Goal: Information Seeking & Learning: Compare options

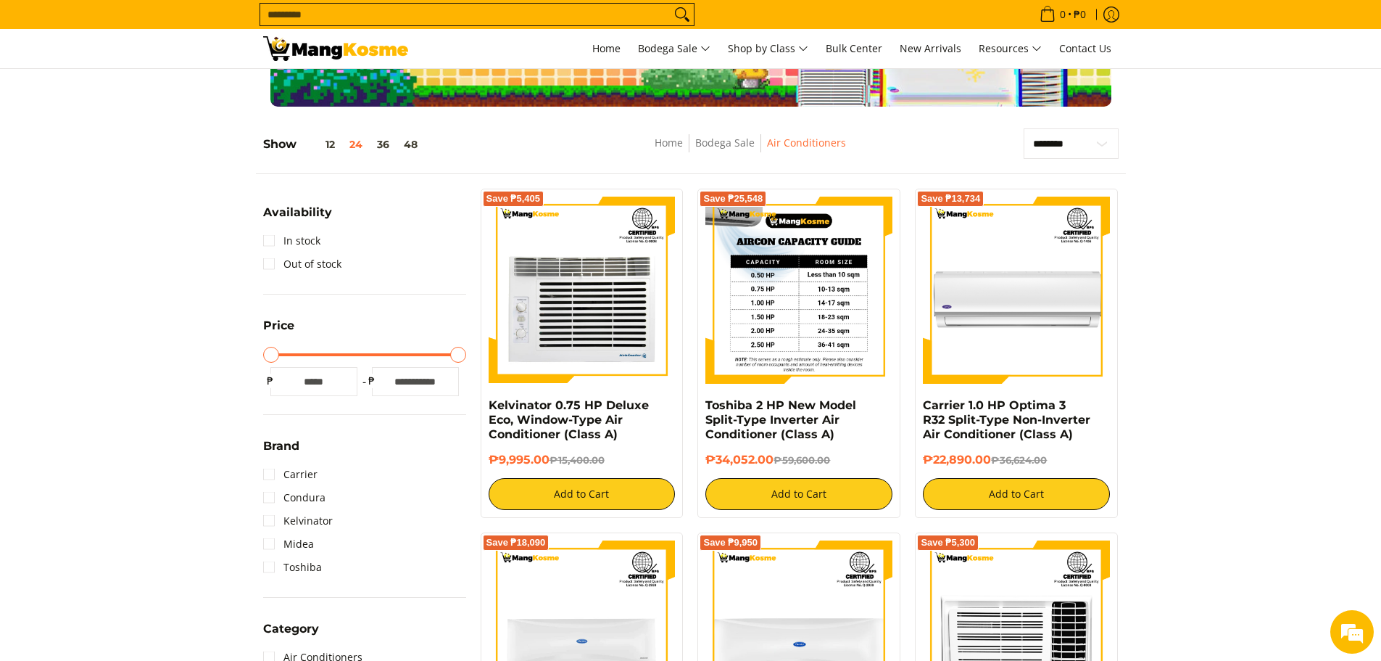
click at [790, 310] on img at bounding box center [798, 289] width 187 height 187
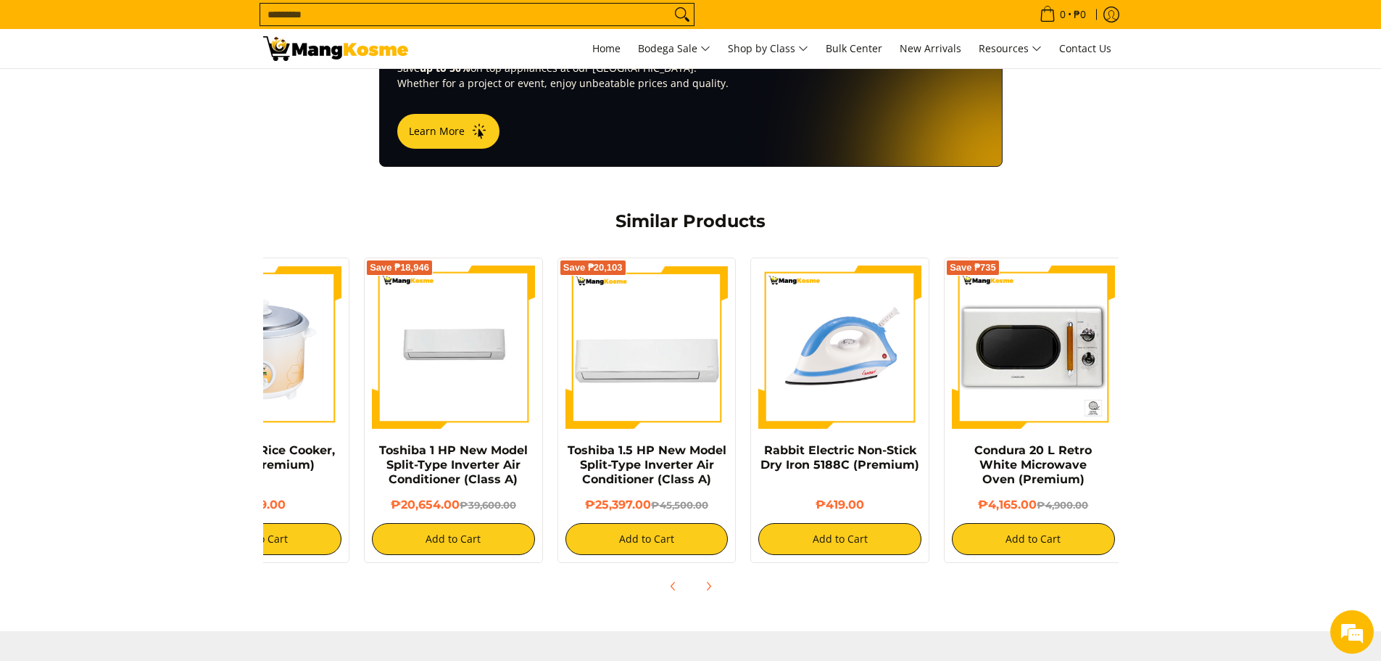
scroll to position [0, 96]
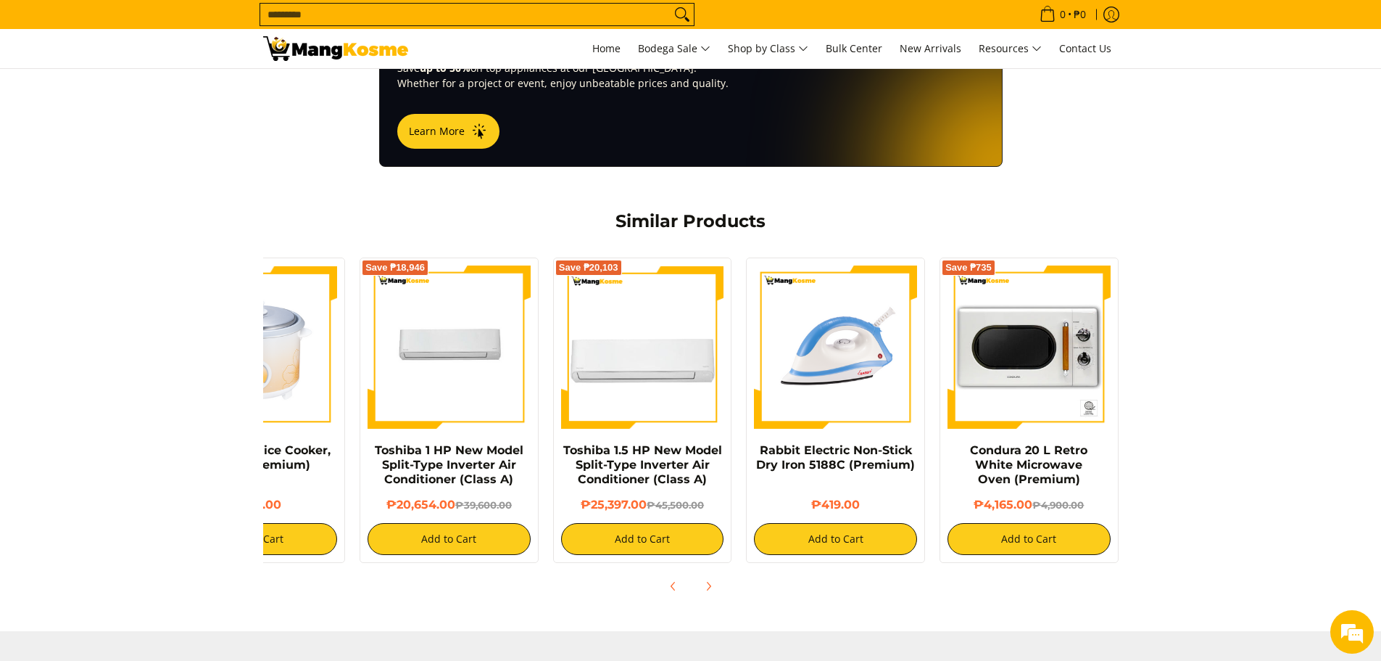
drag, startPoint x: 1093, startPoint y: 442, endPoint x: 814, endPoint y: 463, distance: 279.2
click at [816, 463] on div "Rabbit 1.8 L Rice Cooker, Yellow (Premium) ₱799.00 Add to Cart Save ₱18,946 Tos…" at bounding box center [643, 406] width 967 height 312
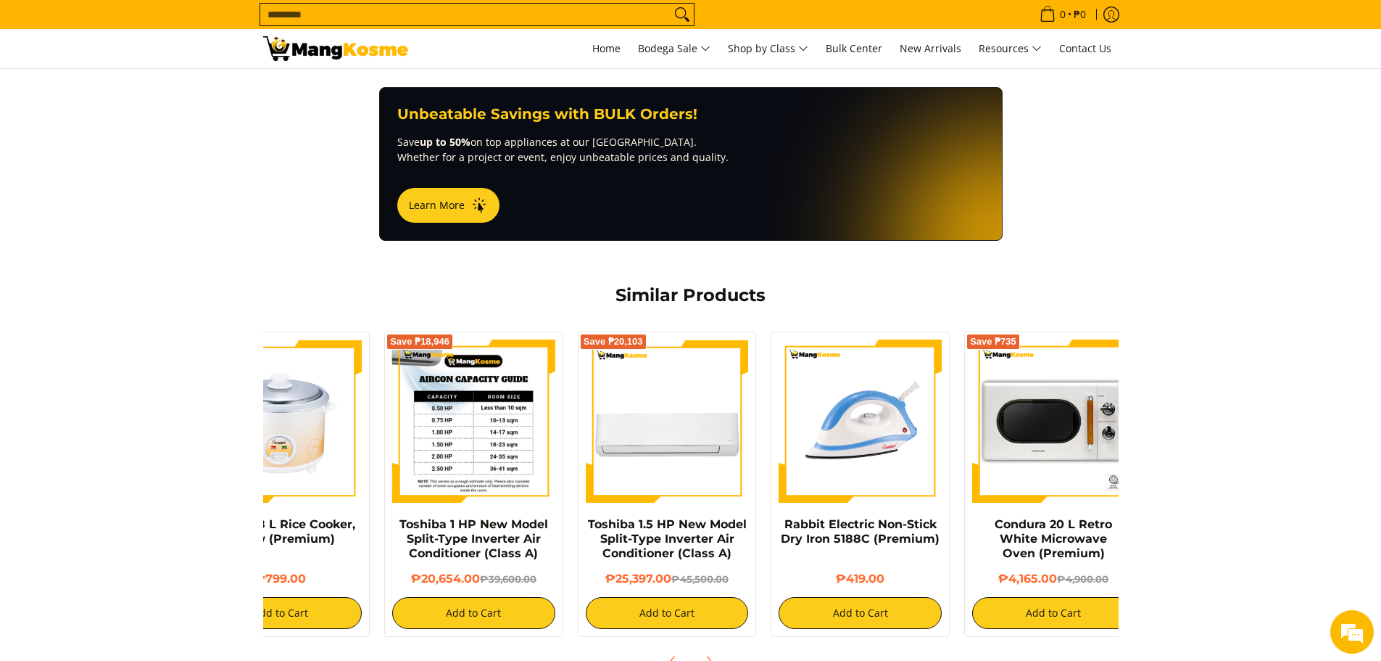
scroll to position [0, 0]
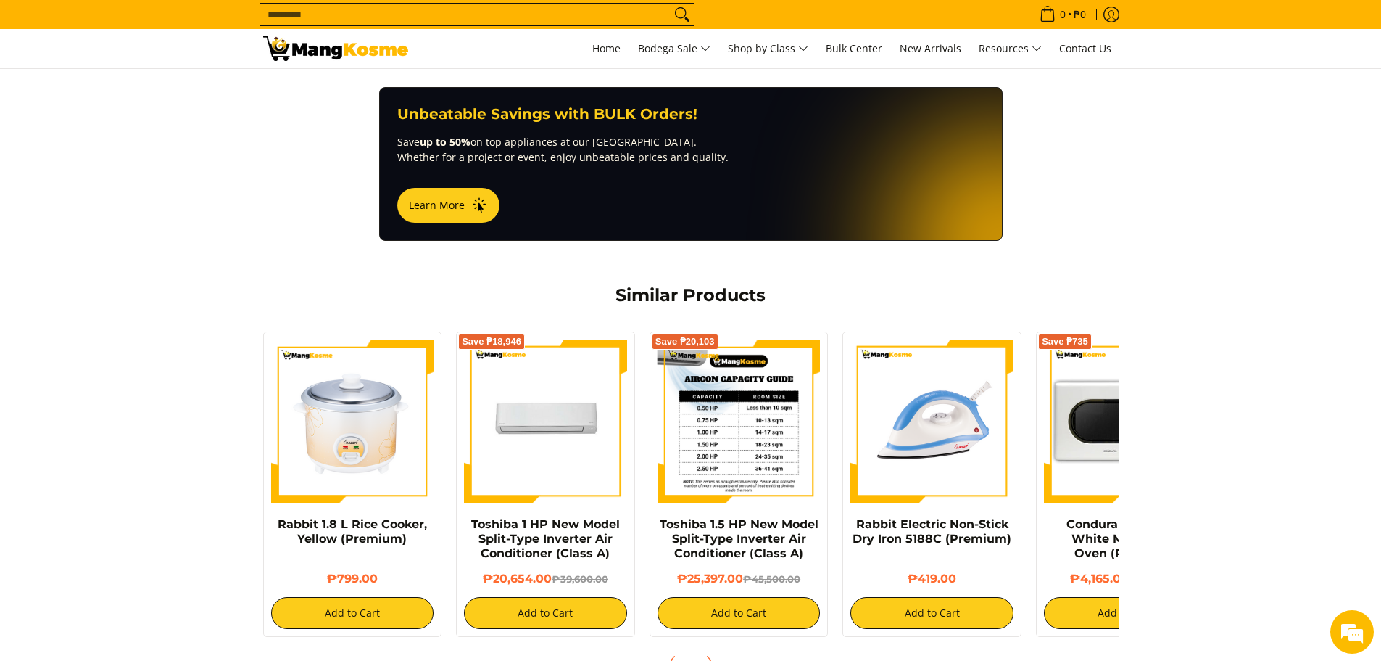
drag, startPoint x: 434, startPoint y: 389, endPoint x: 693, endPoint y: 389, distance: 258.8
click at [693, 389] on div "Rabbit 1.8 L Rice Cooker, Yellow (Premium) ₱799.00 Add to Cart Save ₱18,946 Tos…" at bounding box center [739, 480] width 967 height 312
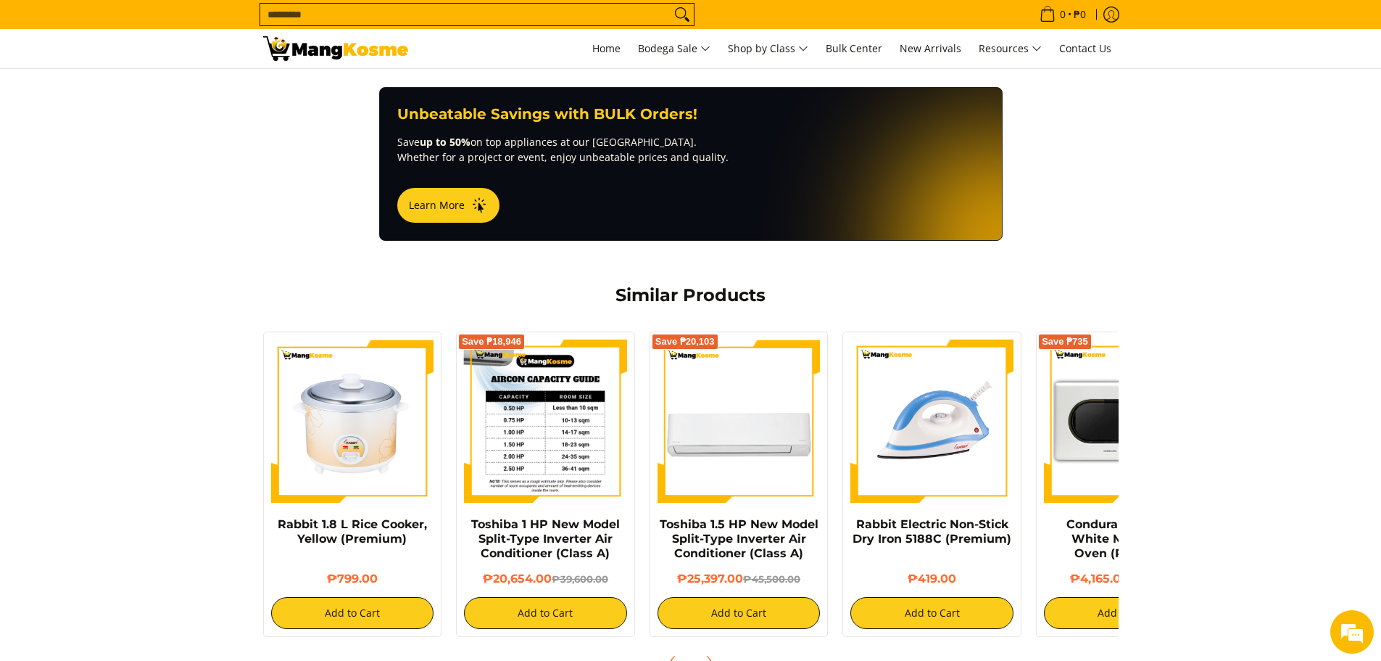
click at [569, 412] on img at bounding box center [545, 420] width 163 height 163
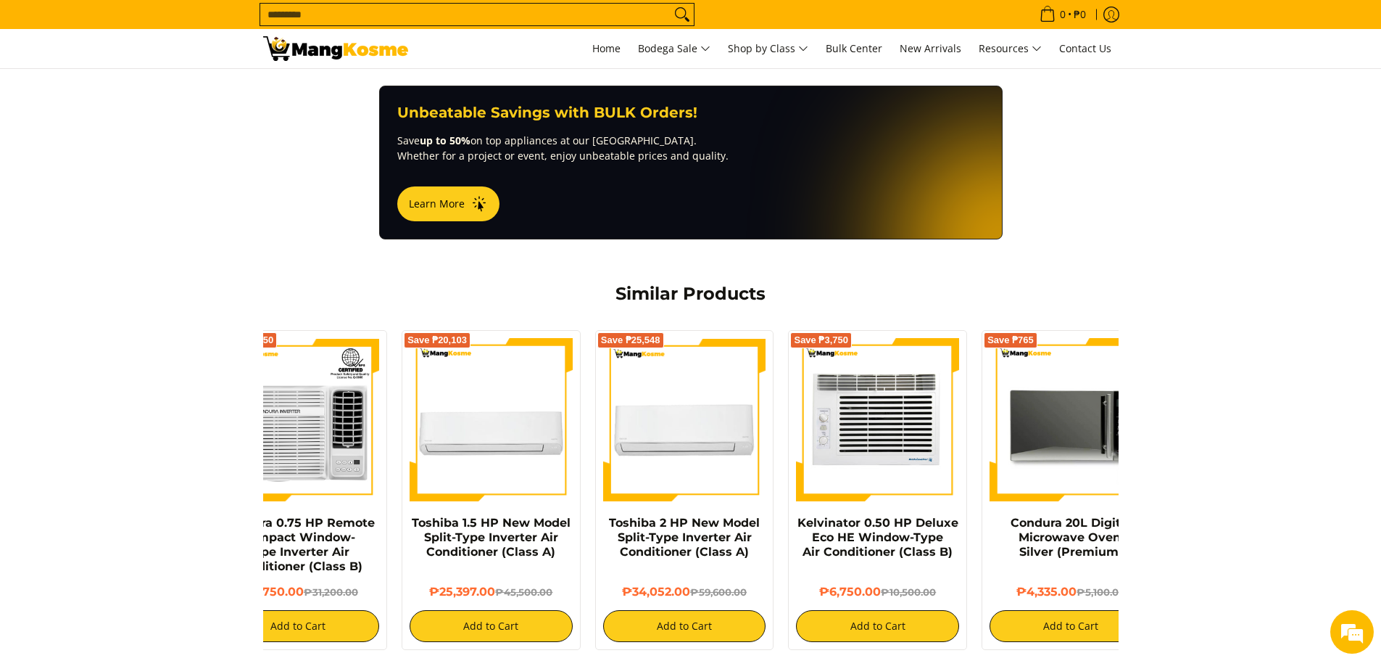
scroll to position [0, 96]
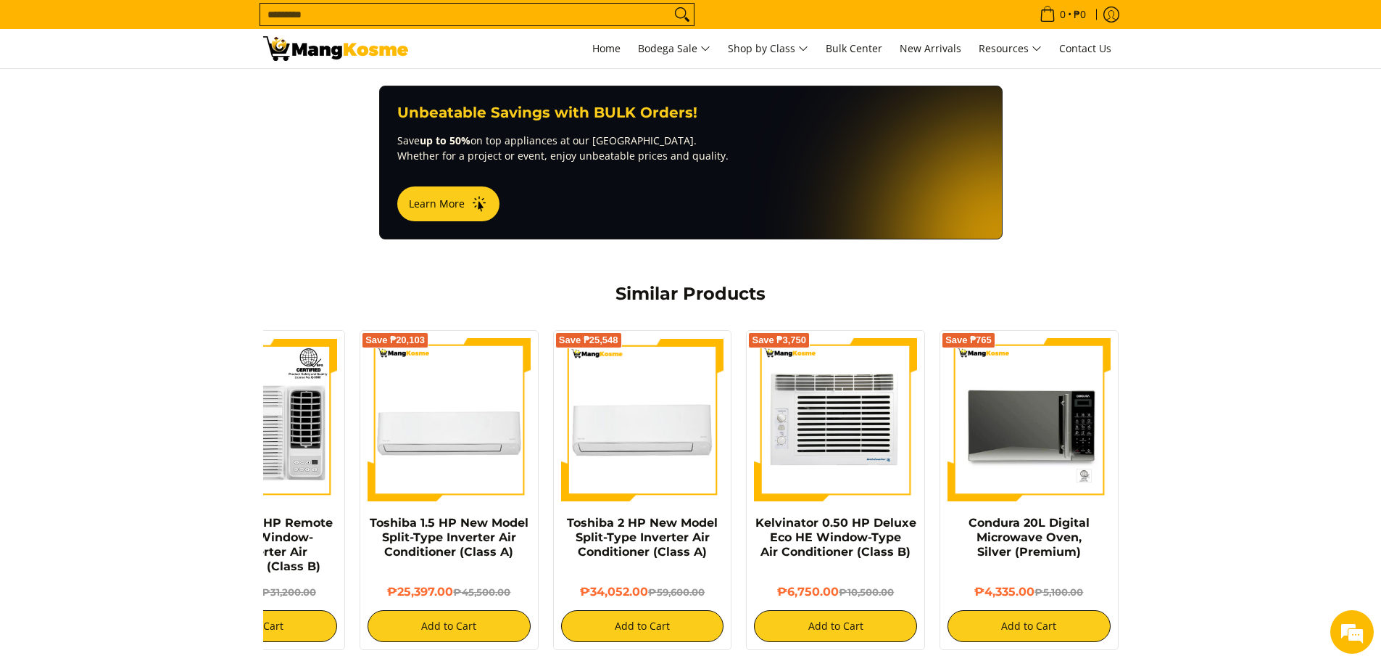
drag, startPoint x: 1062, startPoint y: 416, endPoint x: 838, endPoint y: 423, distance: 224.1
click at [841, 423] on div "Save ₱11,450 Condura 0.75 HP Remote Compact Window-Type Inverter Air Conditione…" at bounding box center [643, 486] width 967 height 327
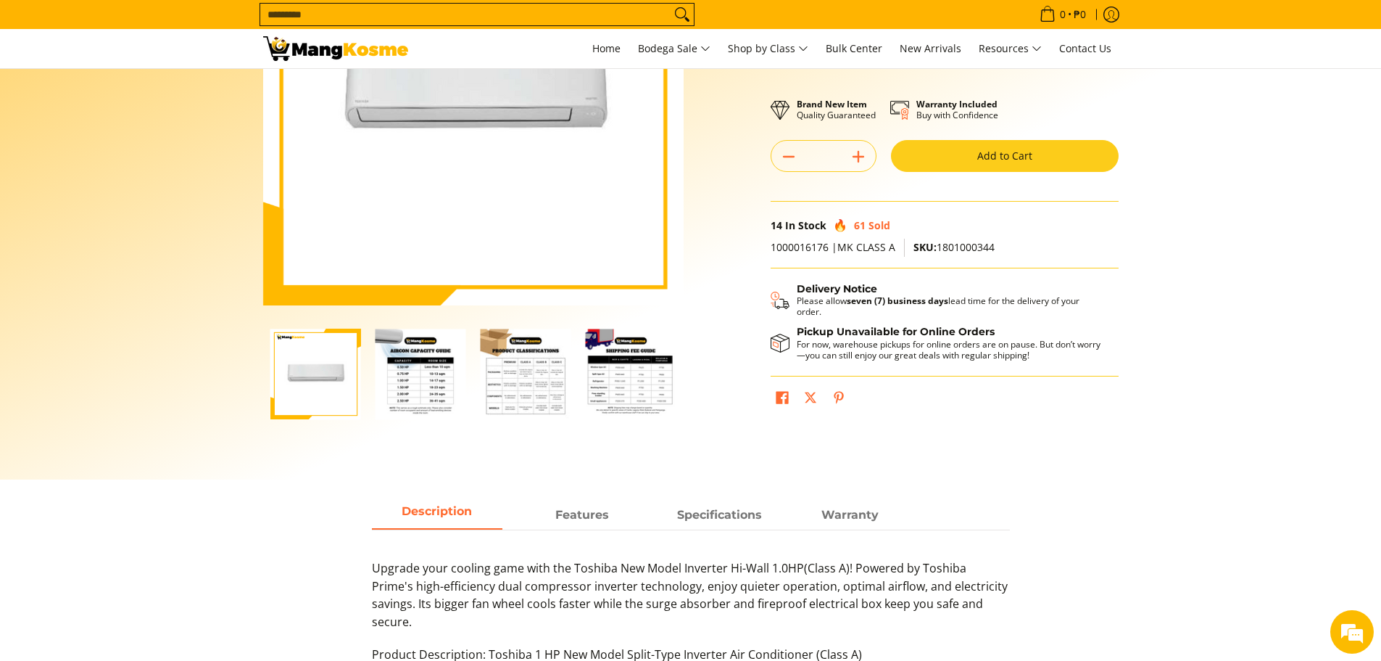
scroll to position [0, 0]
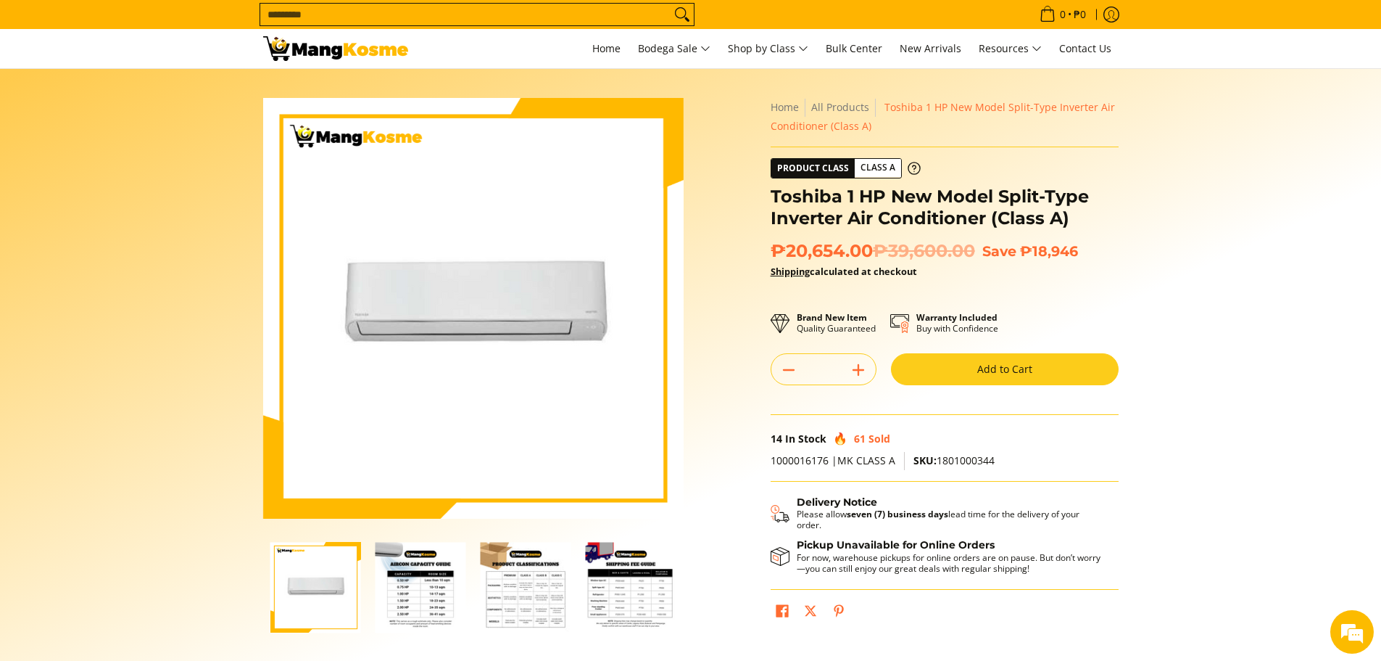
click at [526, 585] on img "Toshiba 1 HP New Model Split-Type Inverter Air Conditioner (Class A)-3" at bounding box center [526, 587] width 91 height 91
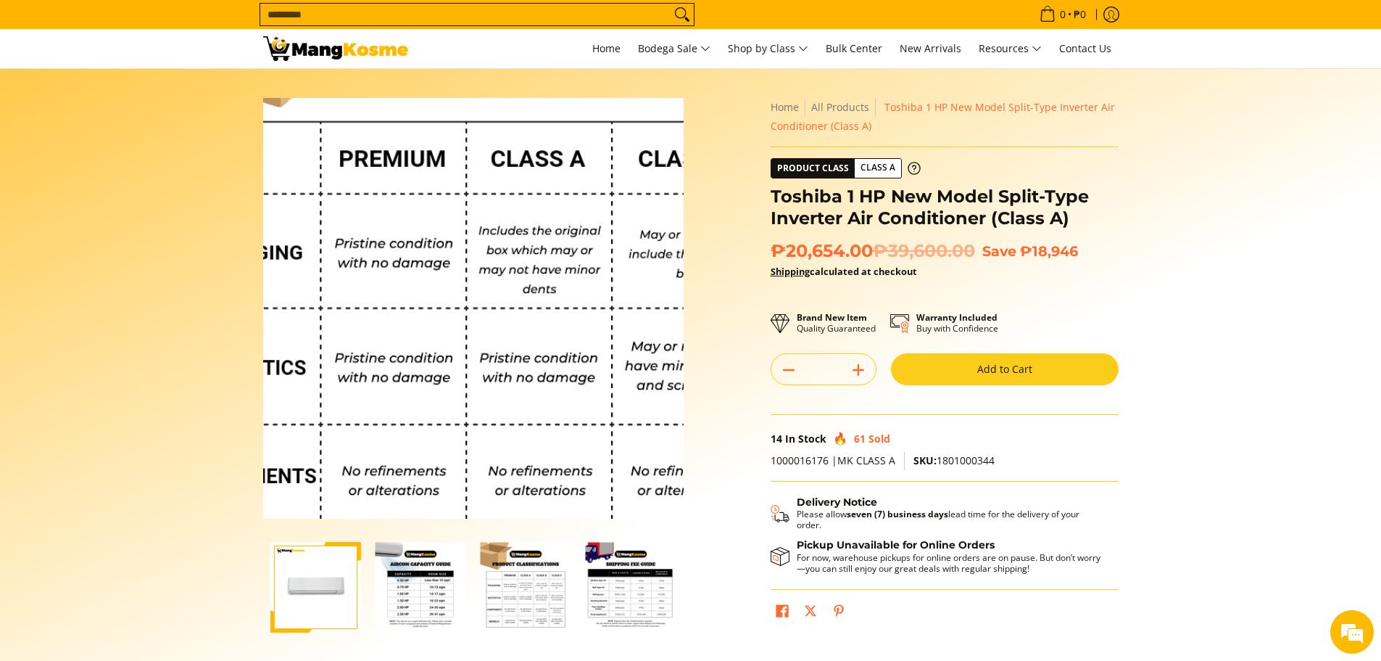
scroll to position [73, 0]
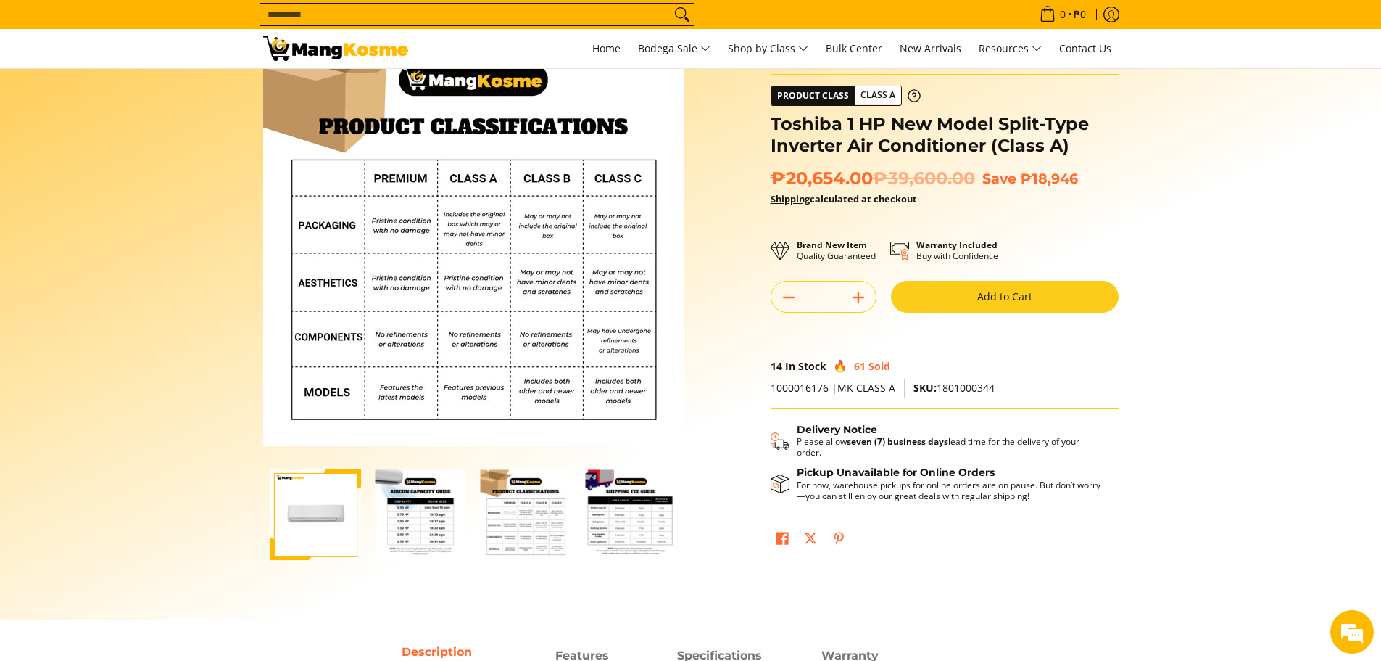
click at [639, 531] on img "mang-kosme-shipping-fee-guide-infographic" at bounding box center [631, 514] width 91 height 91
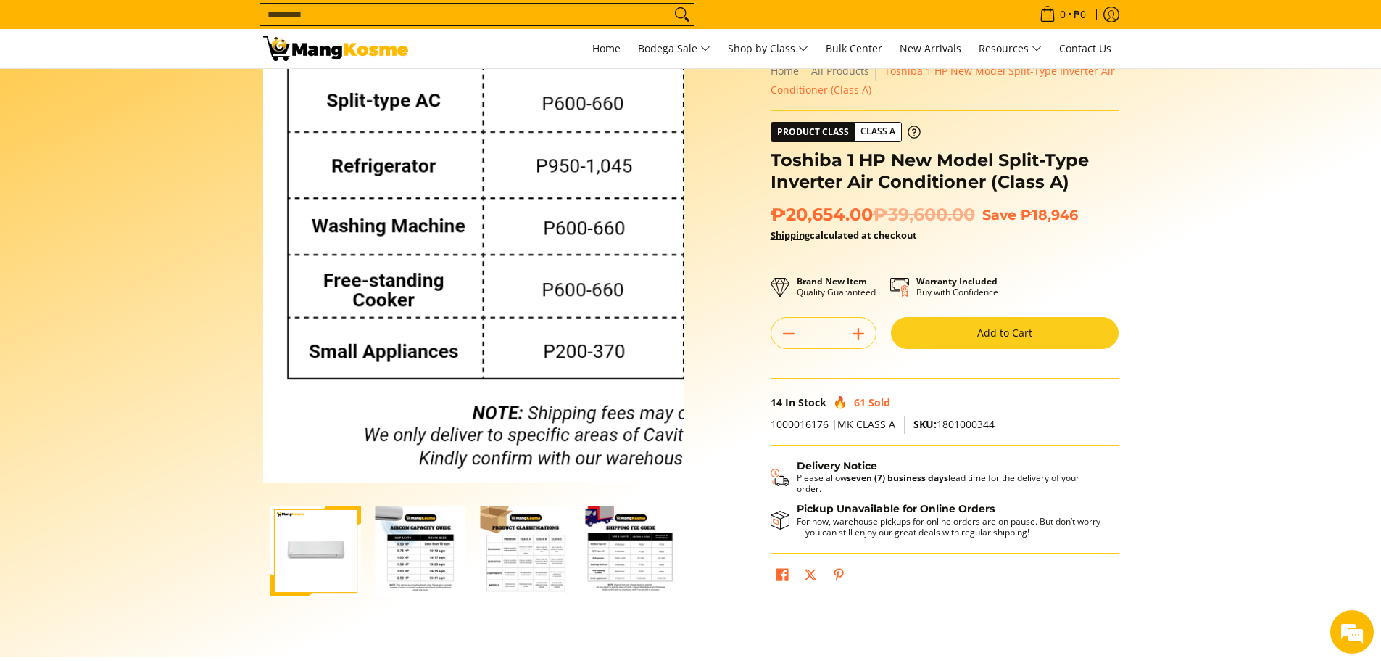
scroll to position [0, 0]
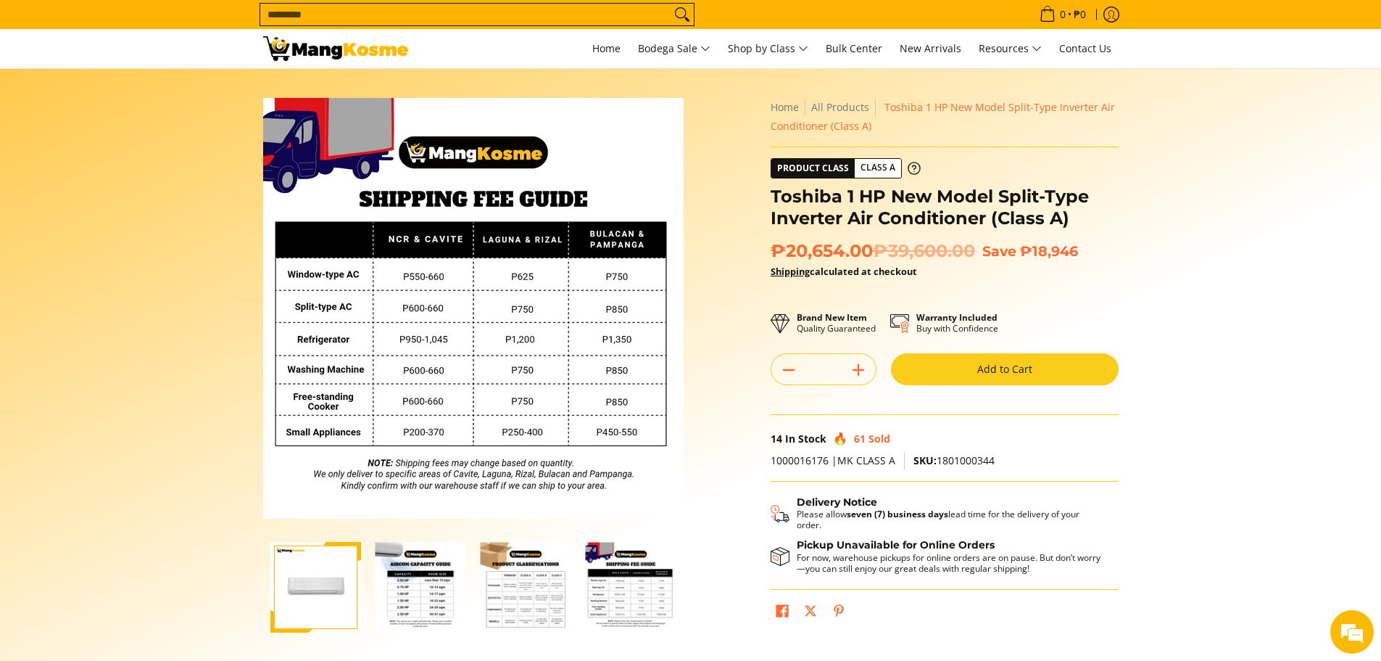
click at [523, 600] on img "Toshiba 1 HP New Model Split-Type Inverter Air Conditioner (Class A)-3" at bounding box center [526, 587] width 91 height 91
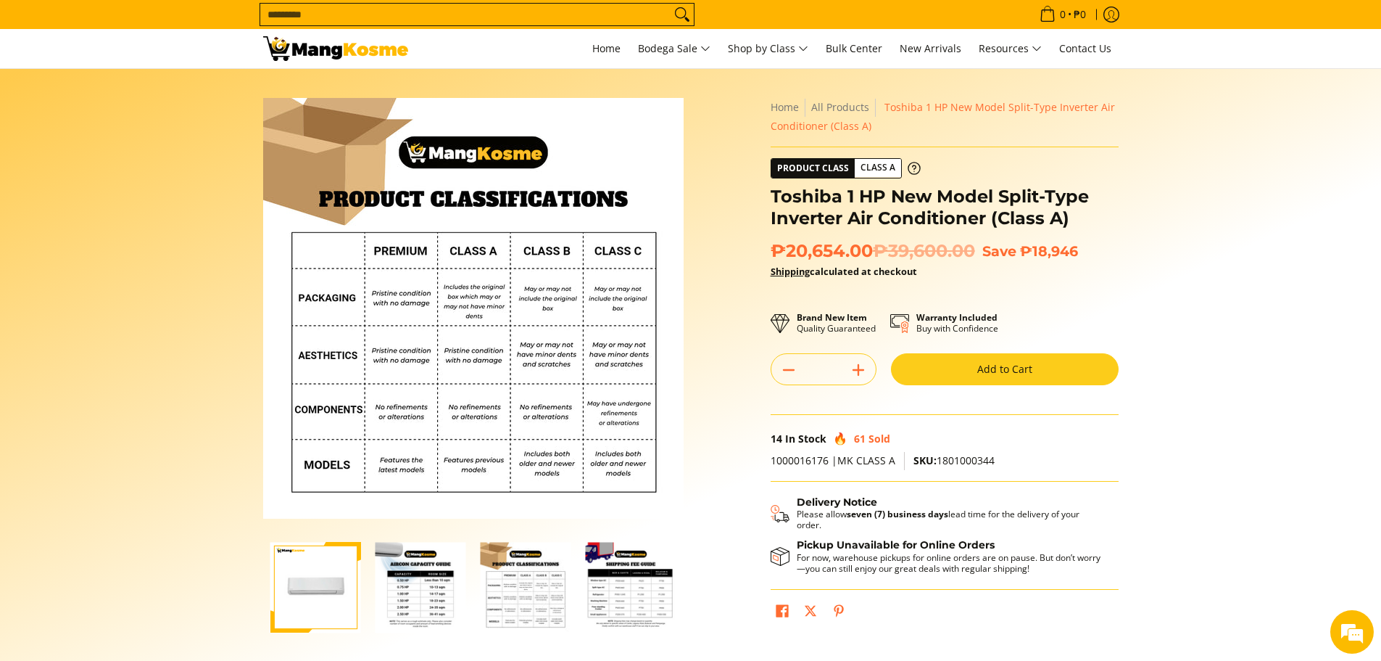
click at [643, 606] on img "mang-kosme-shipping-fee-guide-infographic" at bounding box center [631, 587] width 91 height 91
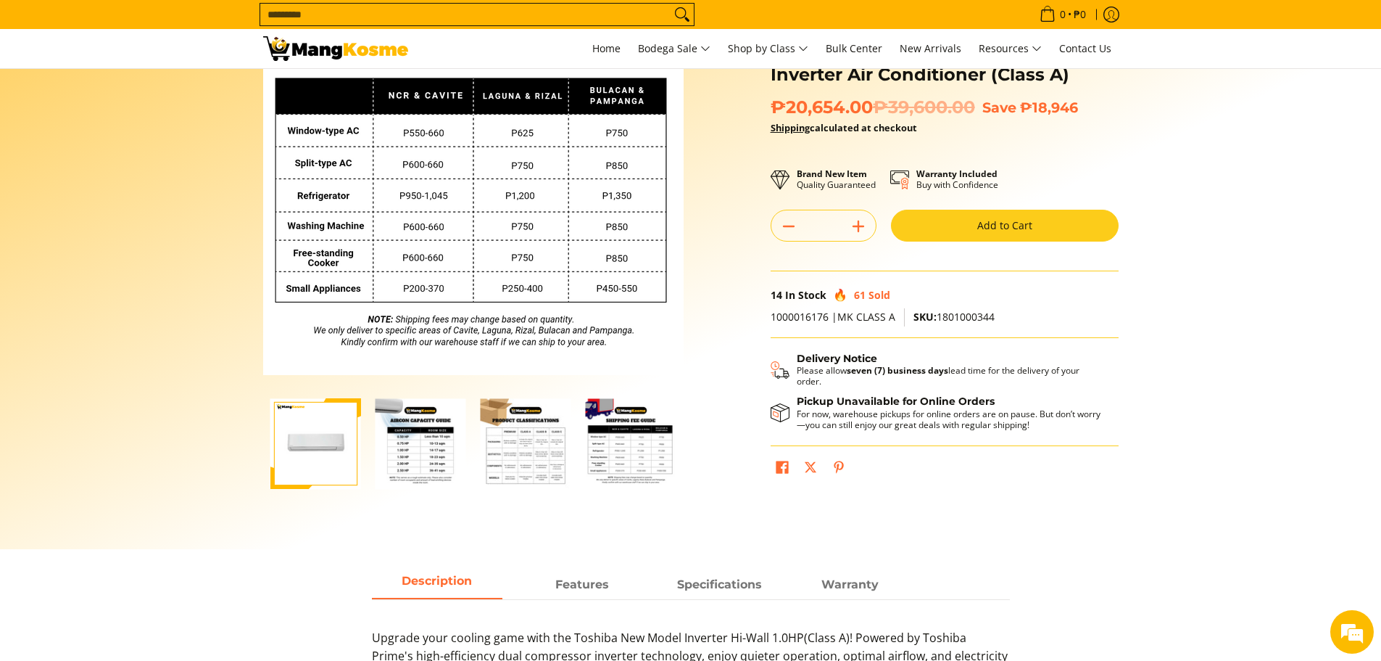
scroll to position [145, 0]
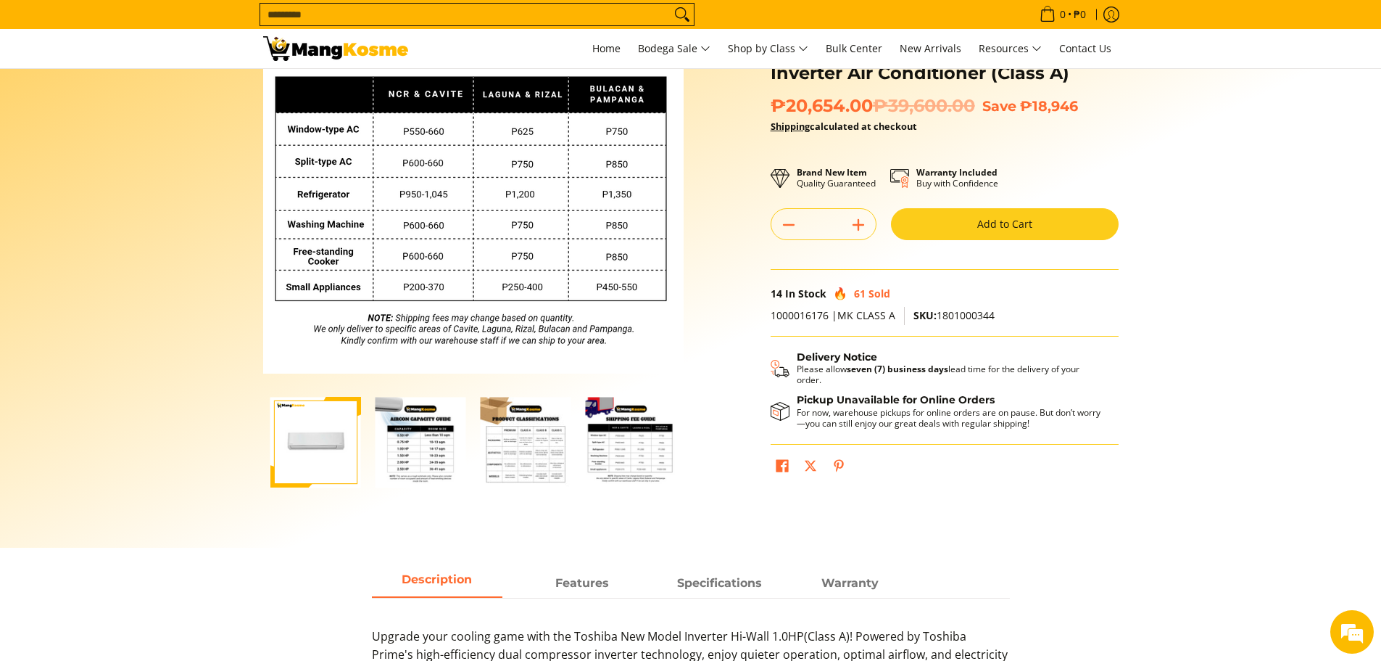
click at [302, 458] on img "Toshiba 1 HP New Model Split-Type Inverter Air Conditioner (Class A)-1" at bounding box center [315, 442] width 91 height 91
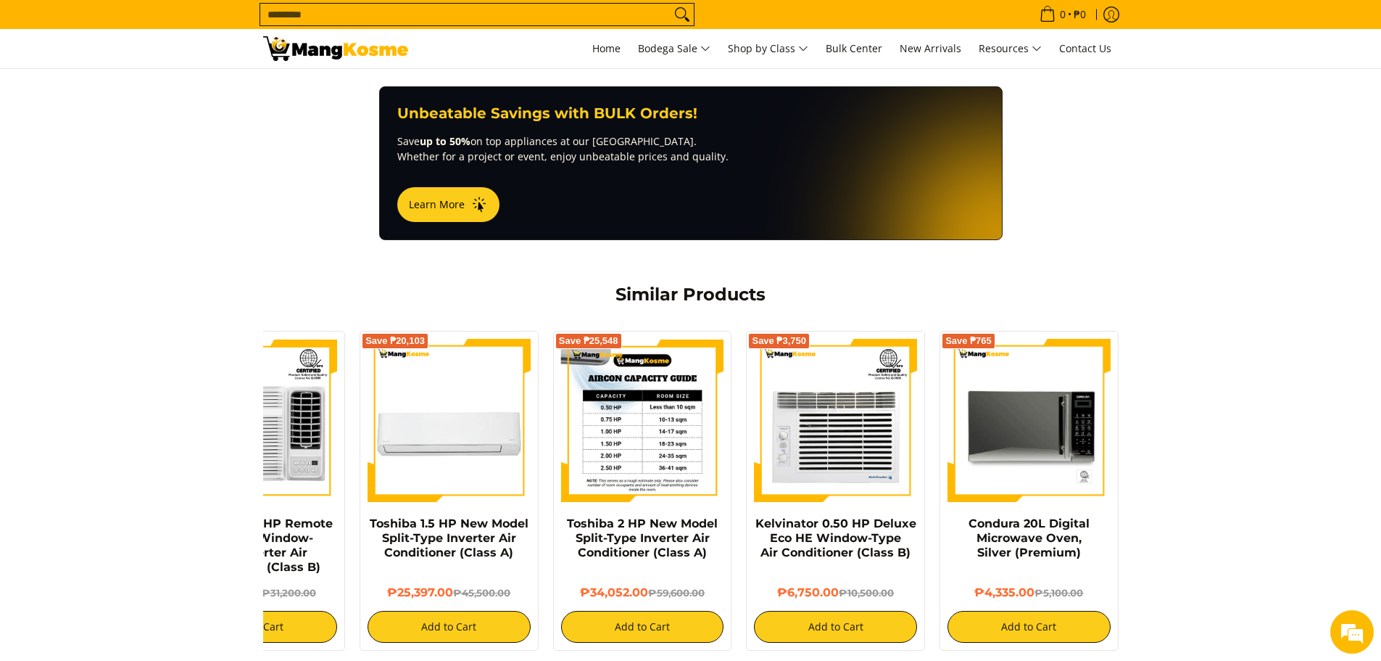
scroll to position [870, 0]
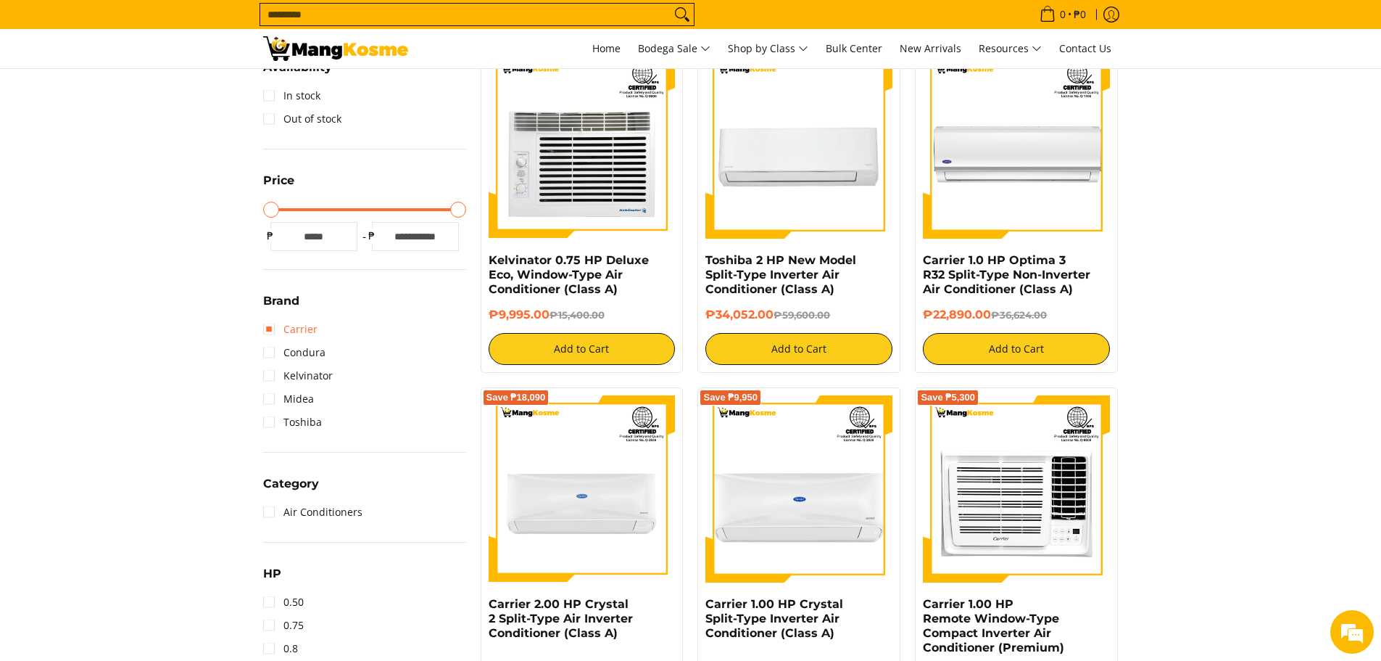
click at [267, 331] on link "Carrier" at bounding box center [290, 329] width 54 height 23
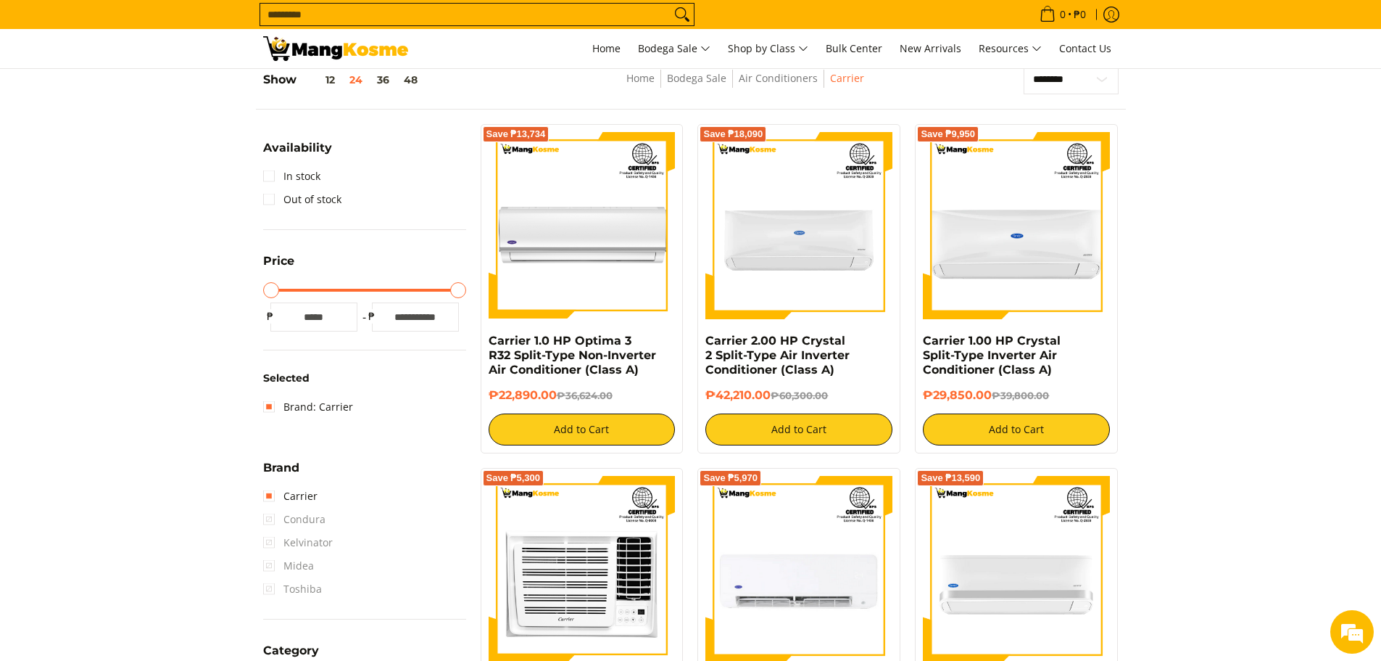
scroll to position [204, 0]
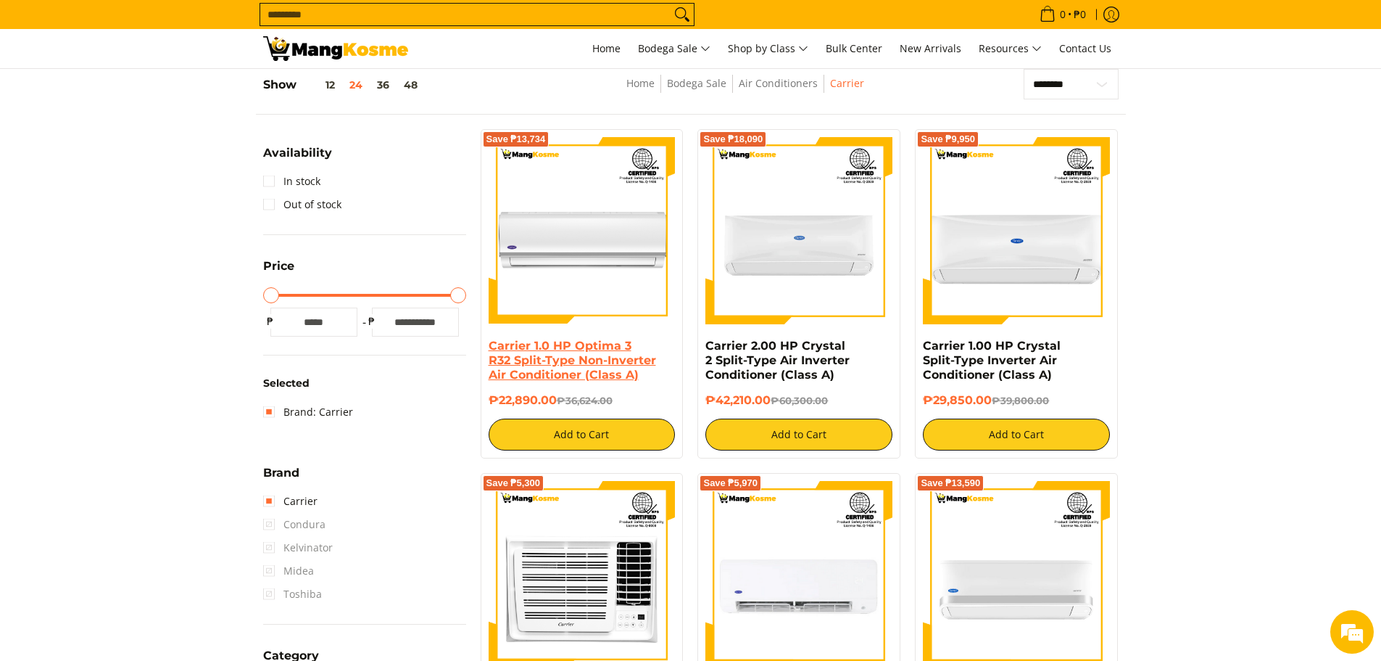
click at [539, 344] on link "Carrier 1.0 HP Optima 3 R32 Split-Type Non-Inverter Air Conditioner (Class A)" at bounding box center [572, 360] width 167 height 43
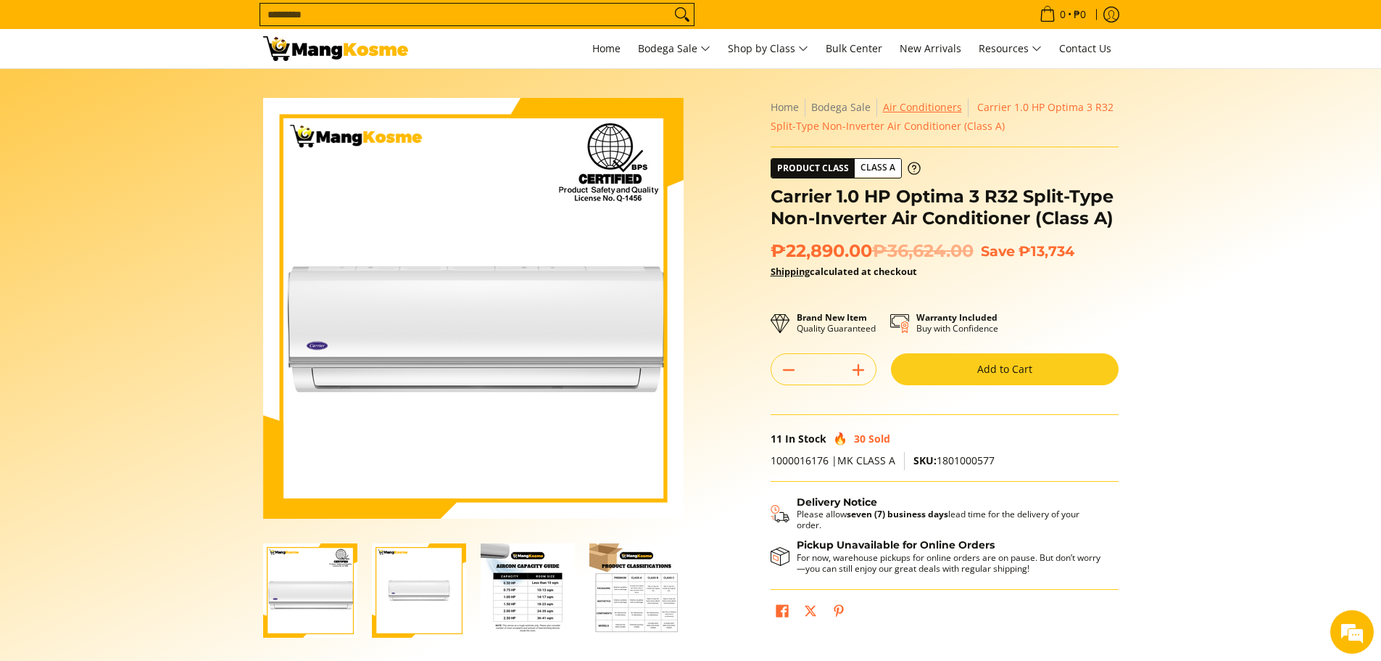
click at [910, 111] on link "Air Conditioners" at bounding box center [922, 107] width 79 height 14
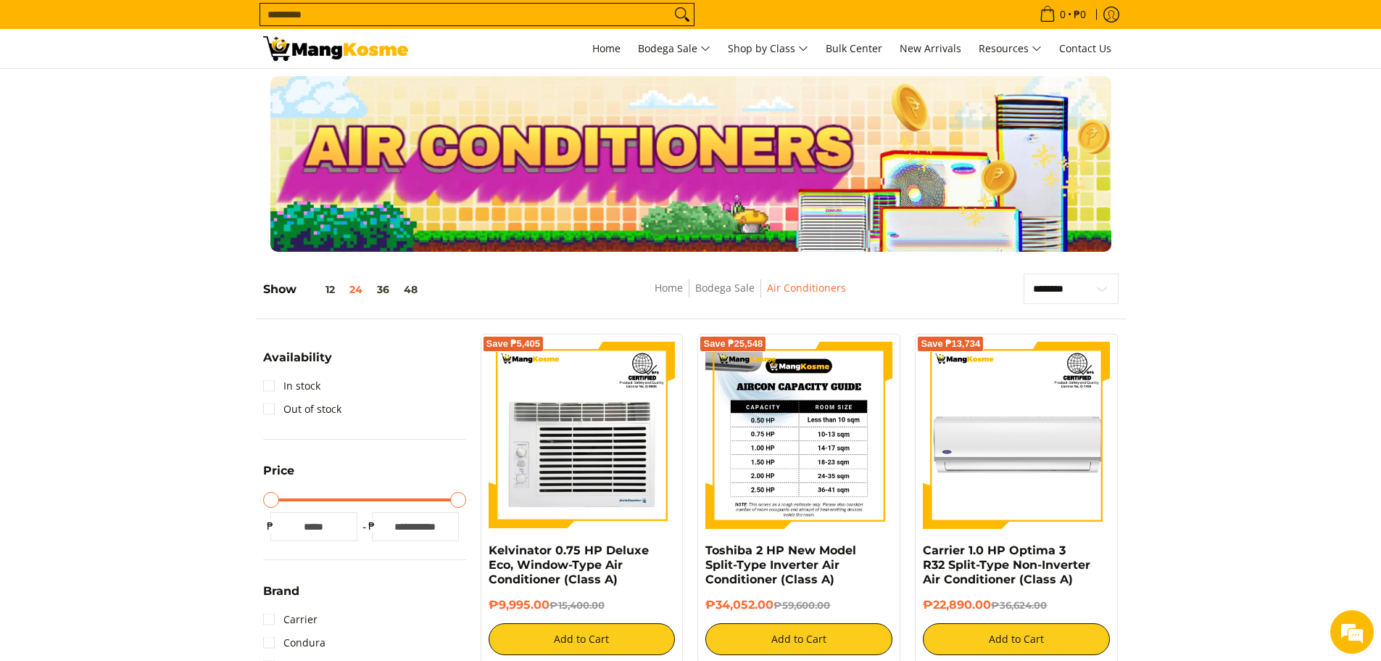
click at [768, 421] on img at bounding box center [798, 435] width 187 height 187
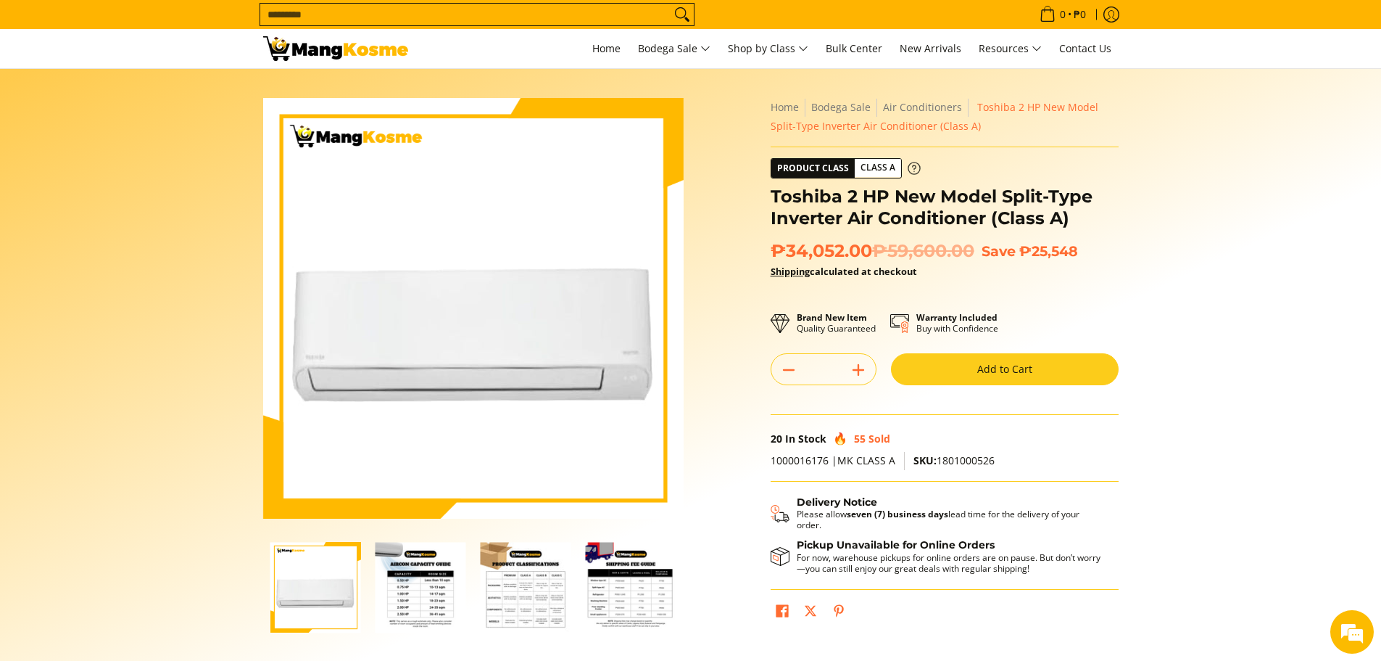
click at [876, 168] on span "Class A" at bounding box center [878, 168] width 46 height 18
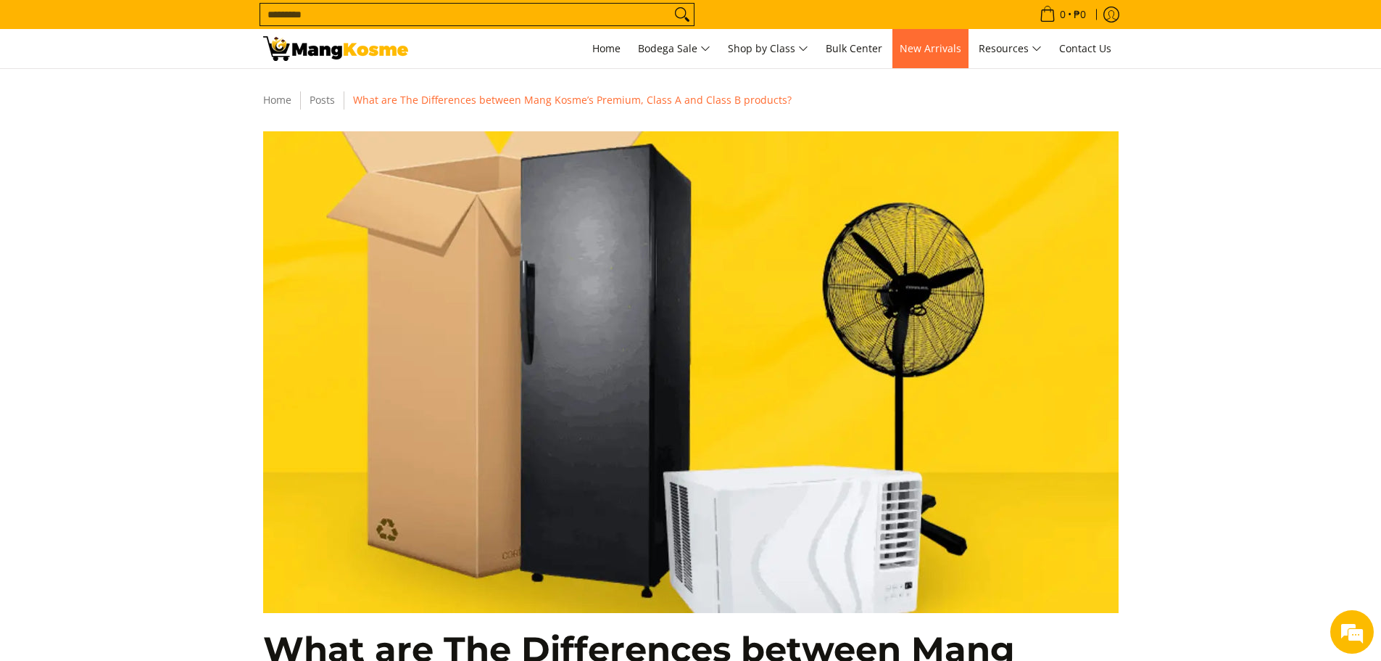
click at [935, 51] on span "New Arrivals" at bounding box center [931, 48] width 62 height 14
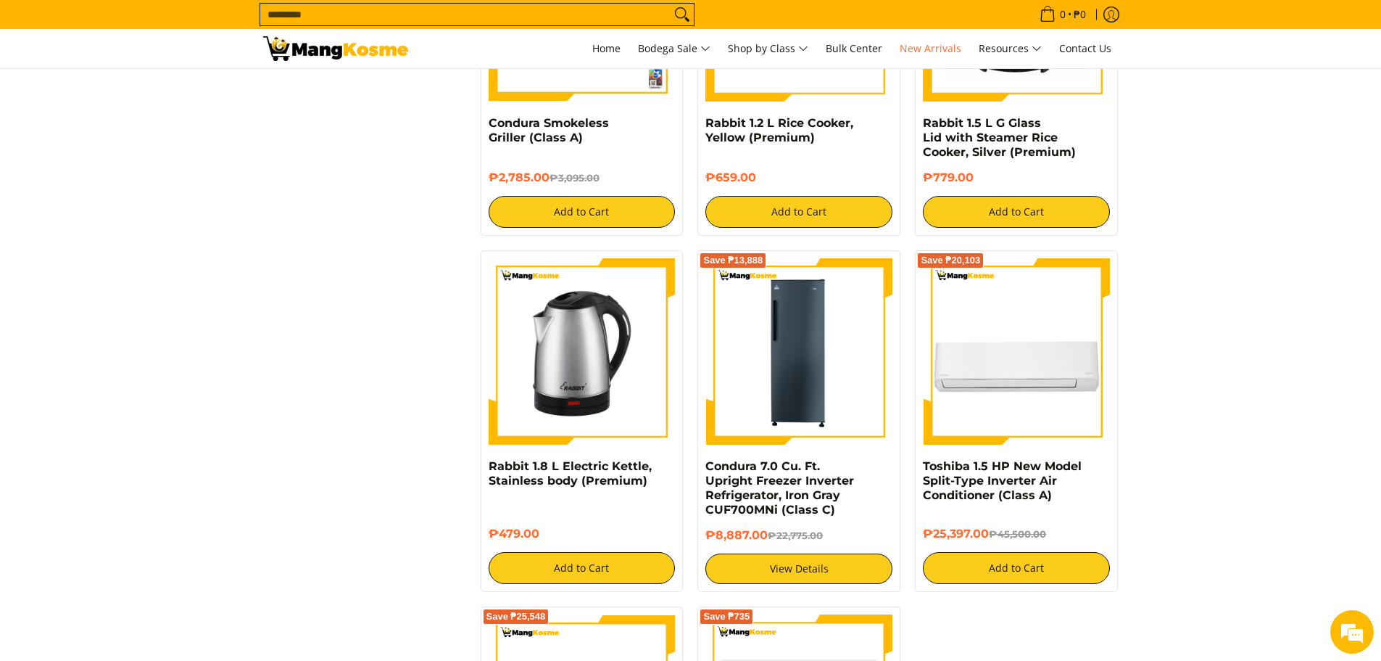
scroll to position [1813, 0]
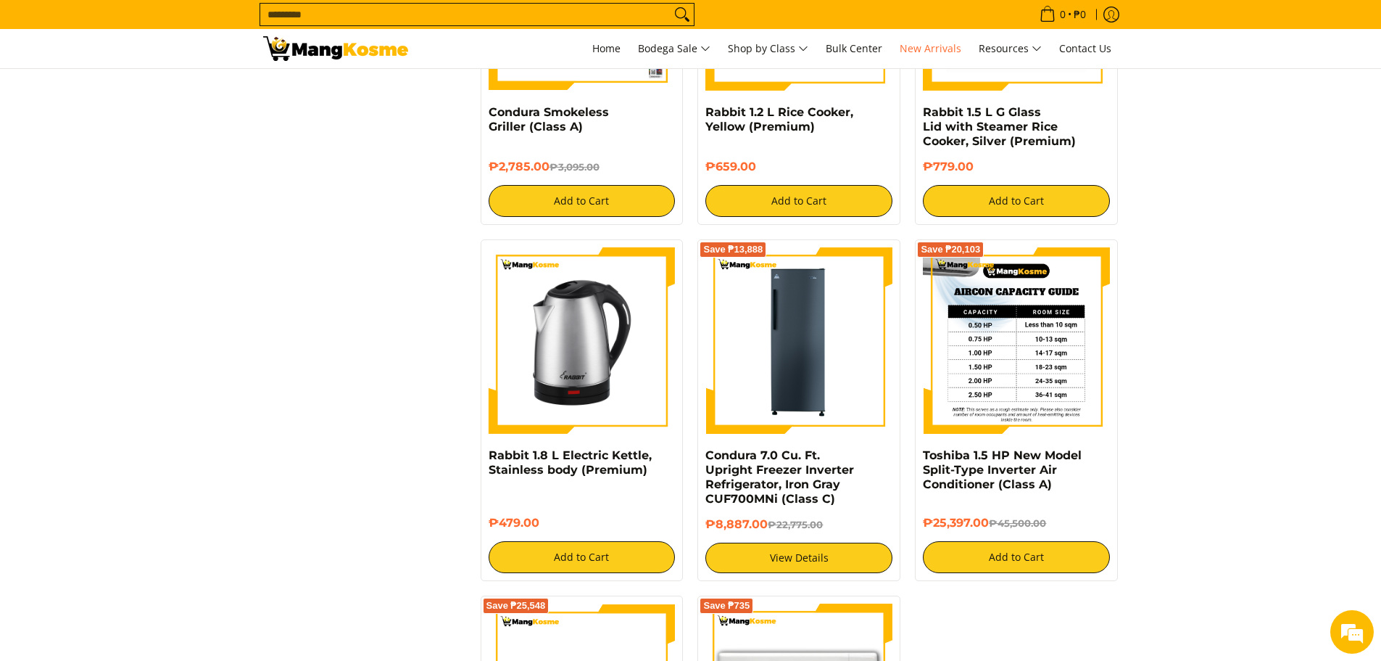
click at [1011, 347] on img at bounding box center [1016, 340] width 187 height 187
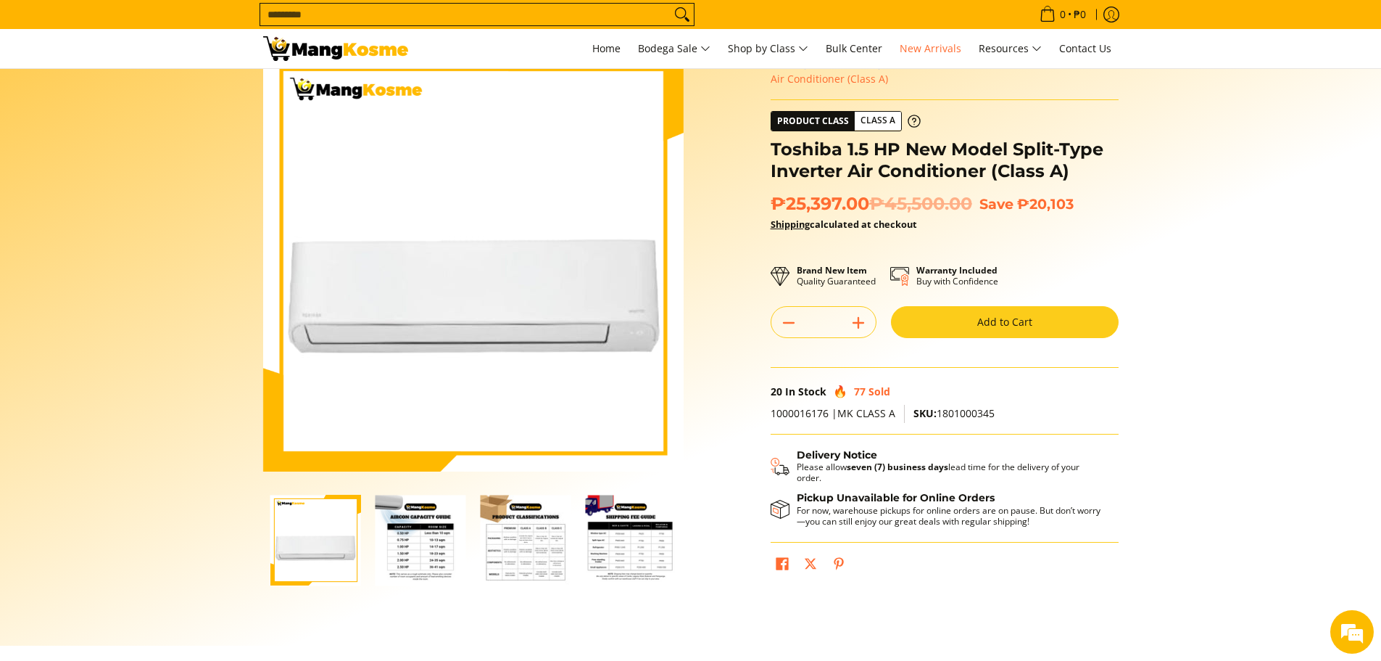
scroll to position [145, 0]
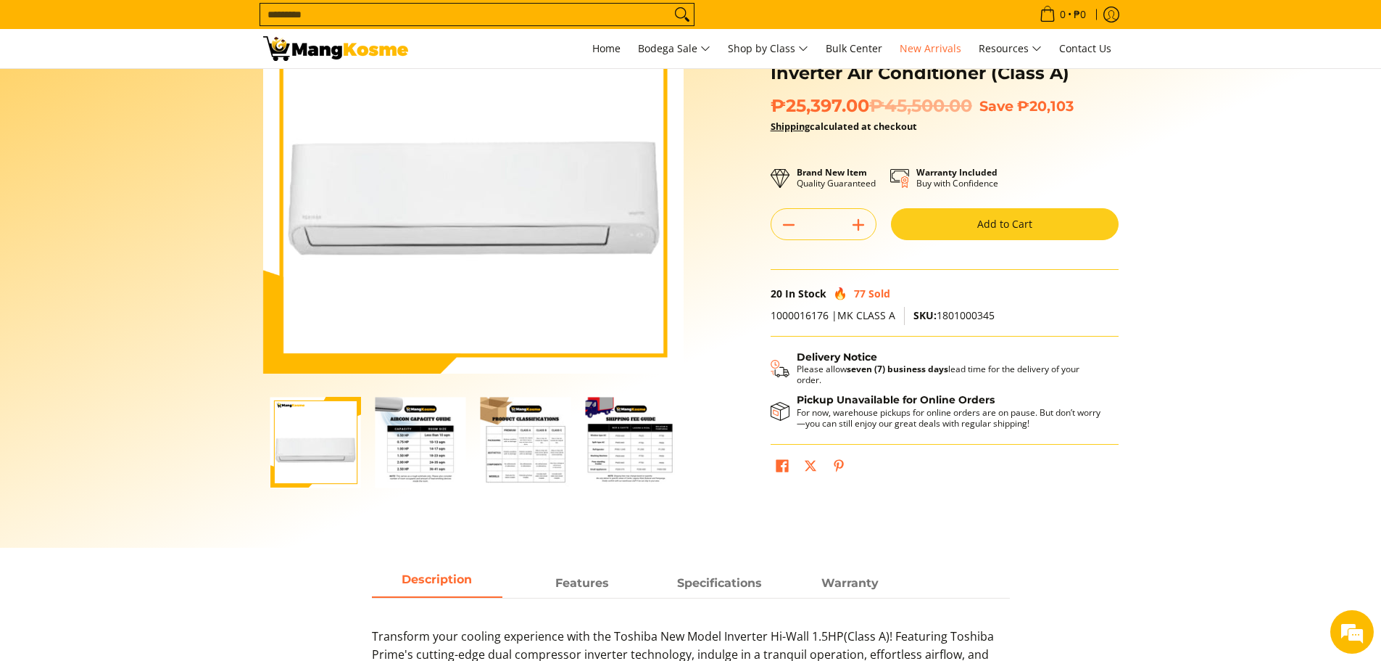
click at [436, 455] on img "Toshiba 1.5 HP New Model Split-Type Inverter Air Conditioner (Class A)-2" at bounding box center [421, 442] width 91 height 91
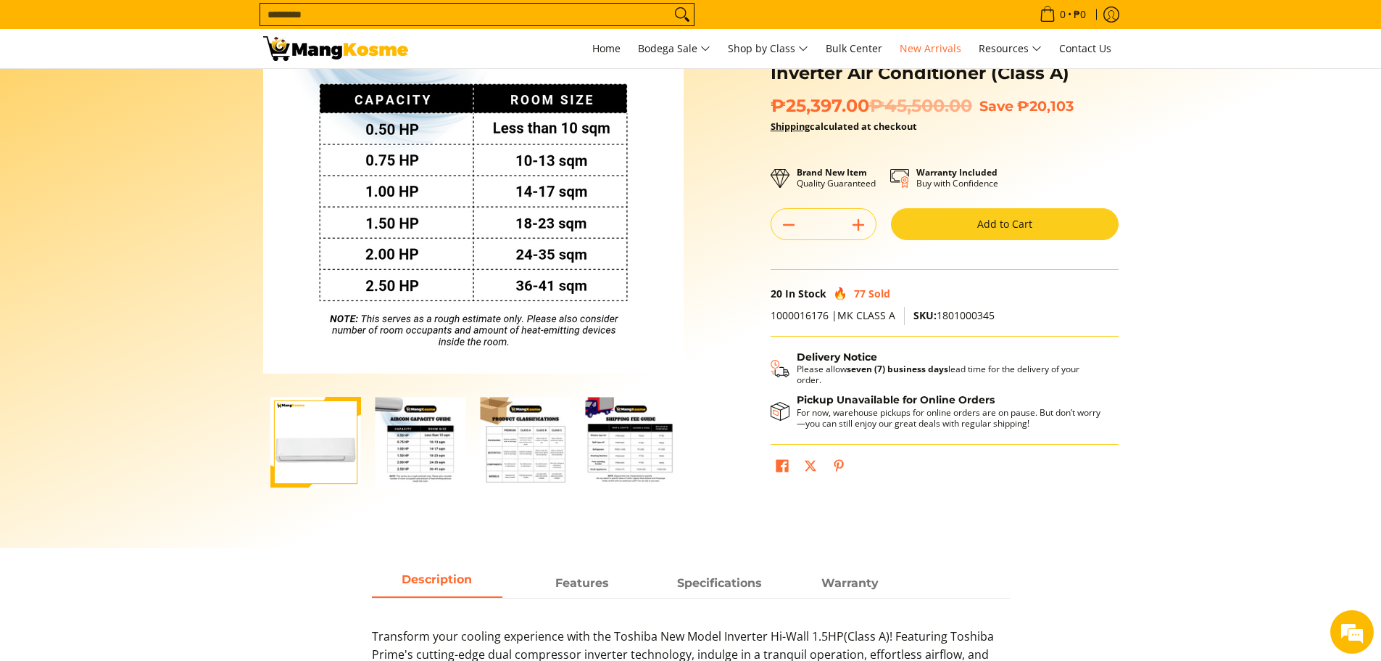
scroll to position [0, 0]
drag, startPoint x: 460, startPoint y: 400, endPoint x: 473, endPoint y: 399, distance: 12.4
click at [473, 399] on div at bounding box center [473, 442] width 421 height 109
drag, startPoint x: 442, startPoint y: 407, endPoint x: 610, endPoint y: 450, distance: 173.6
click at [610, 447] on img "mang-kosme-shipping-fee-guide-infographic" at bounding box center [631, 442] width 91 height 91
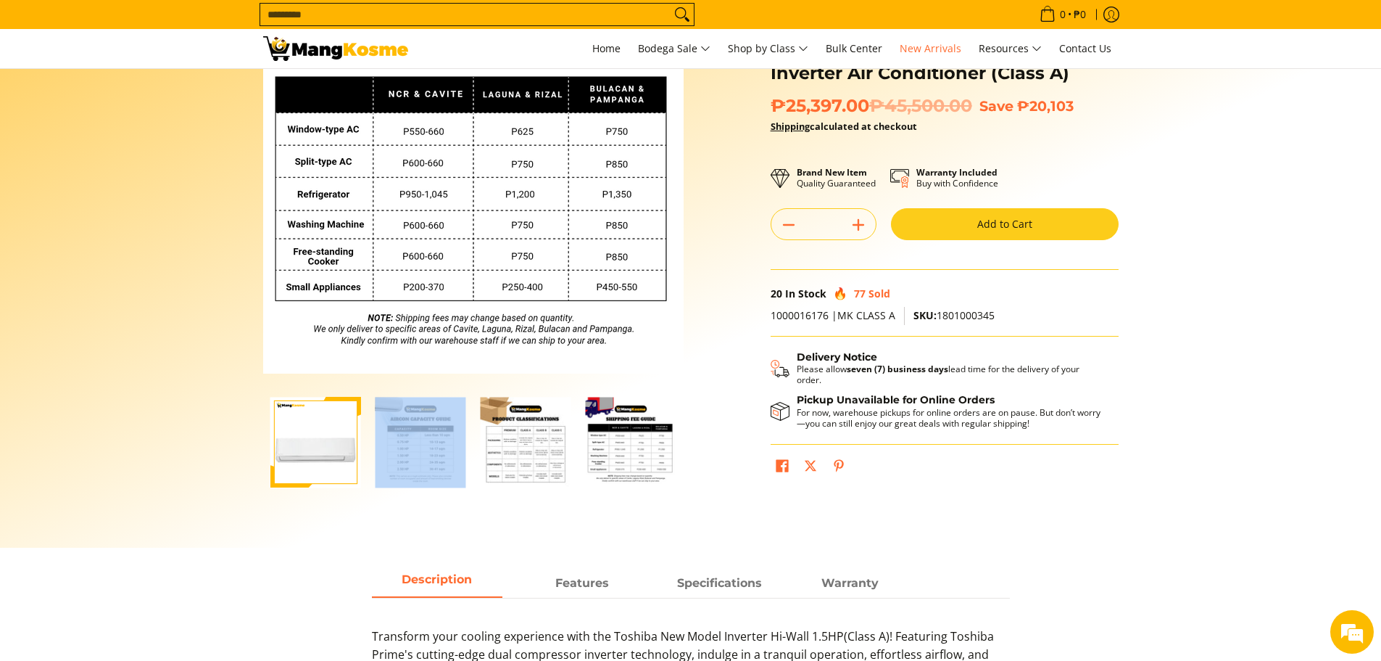
click at [610, 447] on img "mang-kosme-shipping-fee-guide-infographic" at bounding box center [631, 442] width 91 height 91
click at [472, 389] on div at bounding box center [420, 442] width 105 height 109
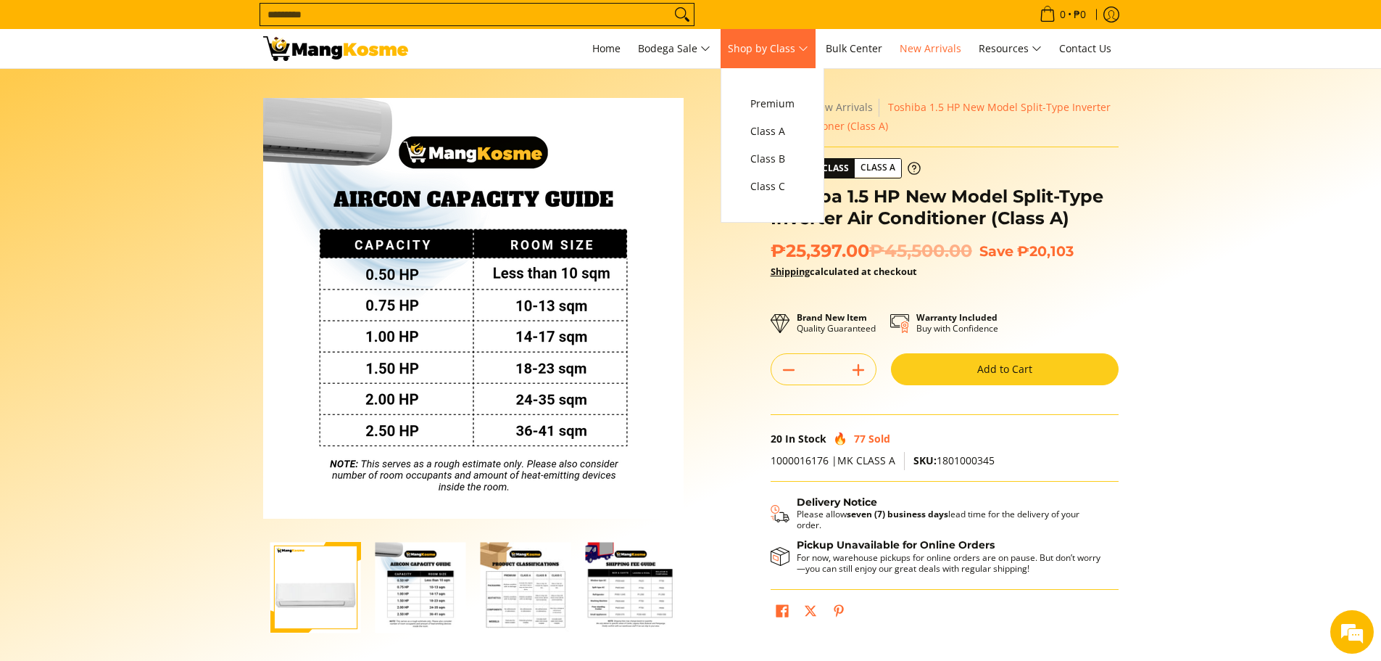
click at [785, 51] on span "Shop by Class" at bounding box center [768, 49] width 80 height 18
click at [778, 131] on span "Class A" at bounding box center [772, 132] width 44 height 18
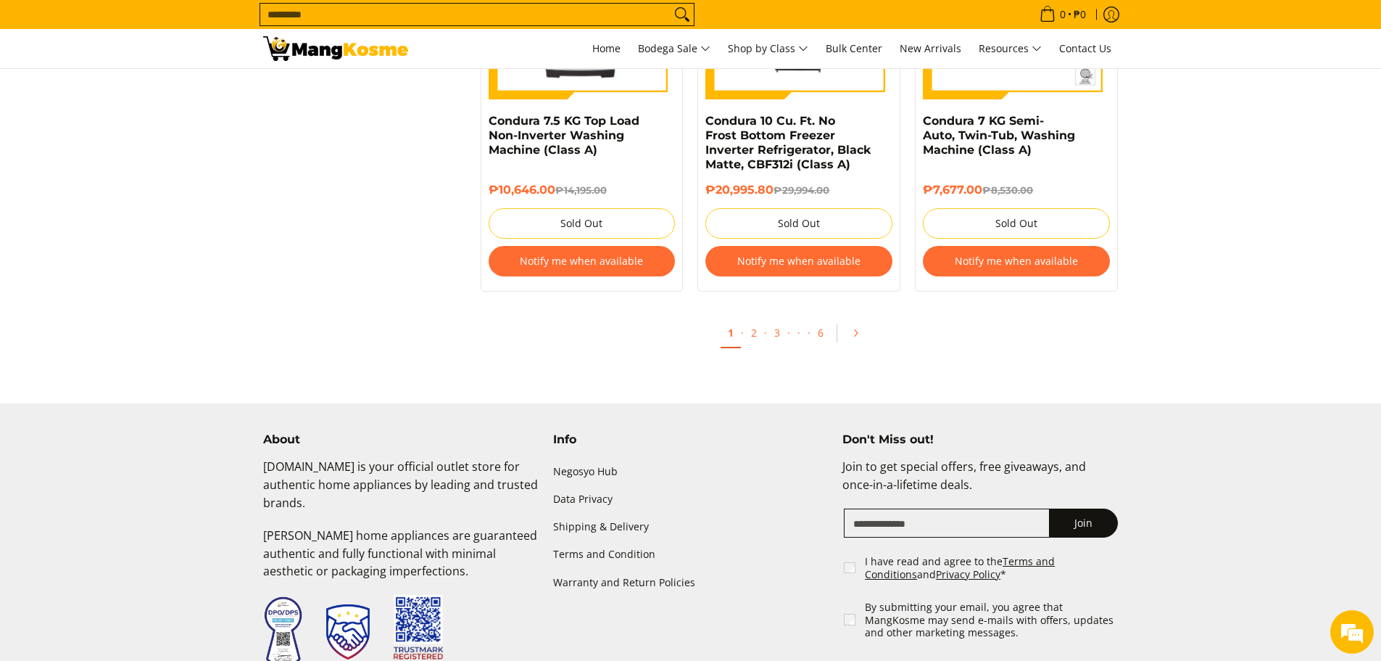
scroll to position [2828, 0]
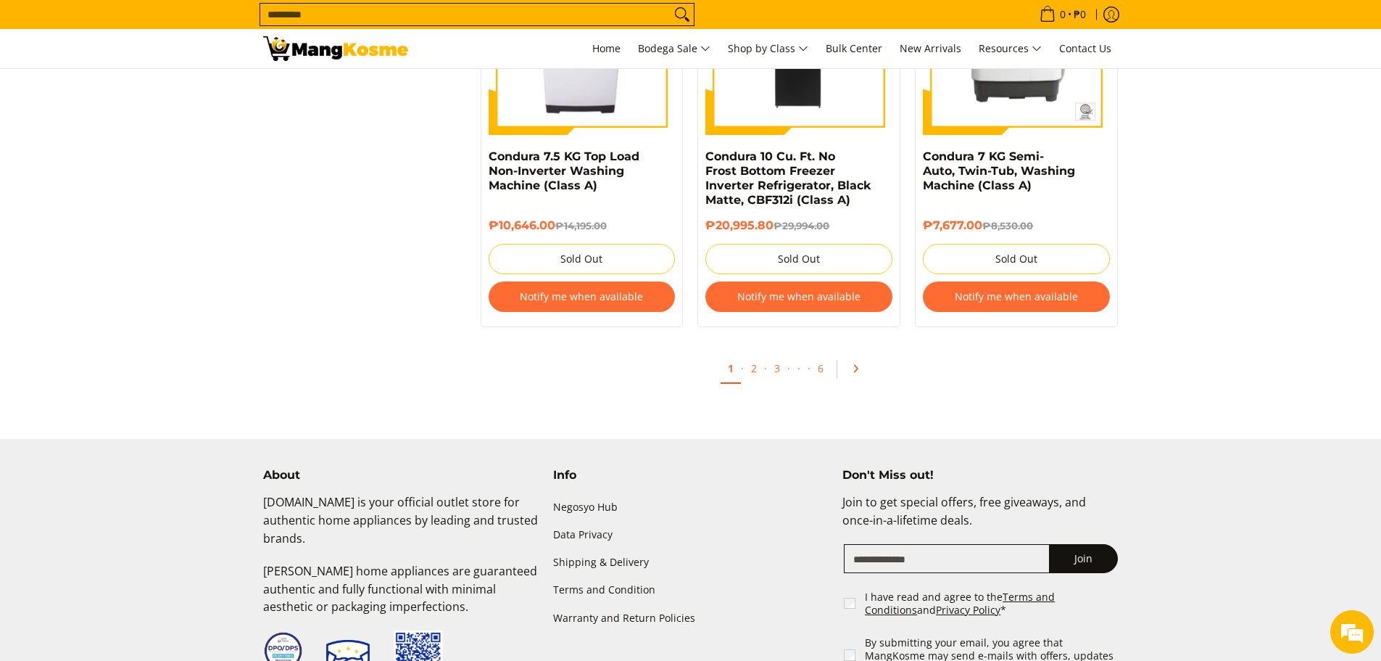
click at [852, 368] on icon "Pagination" at bounding box center [855, 368] width 10 height 10
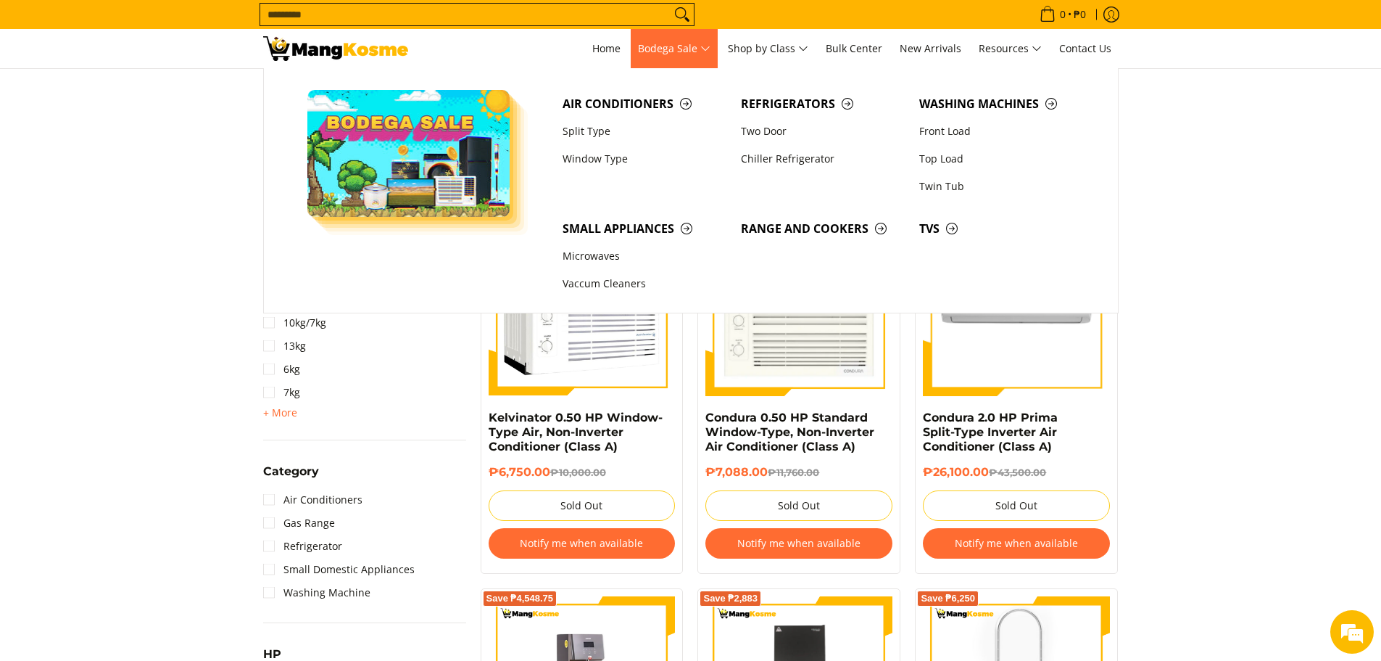
scroll to position [508, 0]
